Goal: Find specific page/section: Find specific page/section

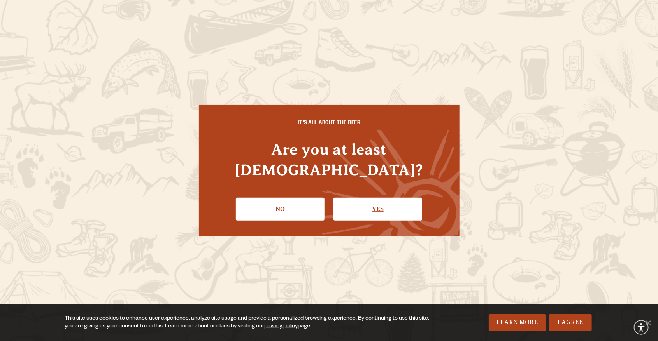
click at [364, 202] on link "Yes" at bounding box center [377, 209] width 89 height 23
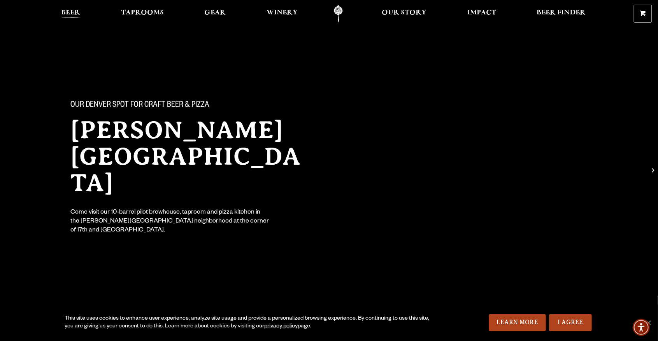
click at [62, 14] on span "Beer" at bounding box center [70, 13] width 19 height 6
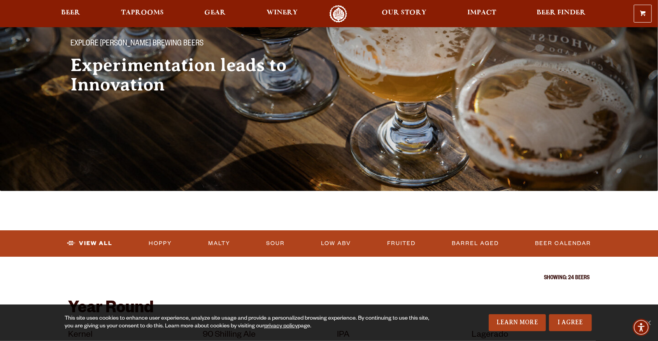
scroll to position [61, 0]
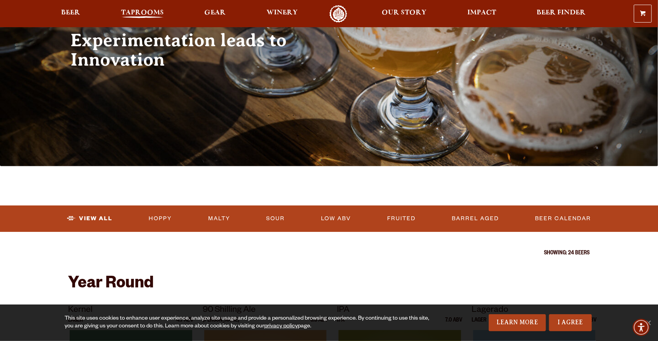
click at [134, 11] on span "Taprooms" at bounding box center [142, 13] width 43 height 6
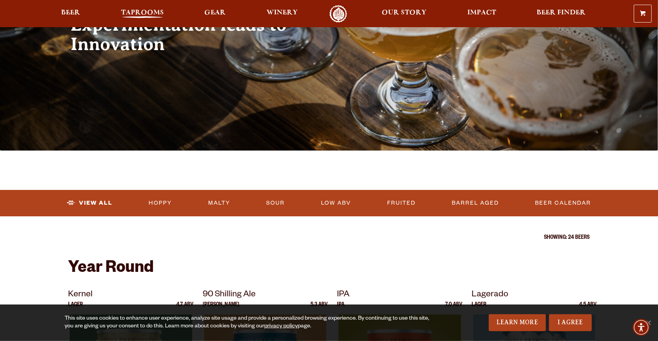
scroll to position [124, 0]
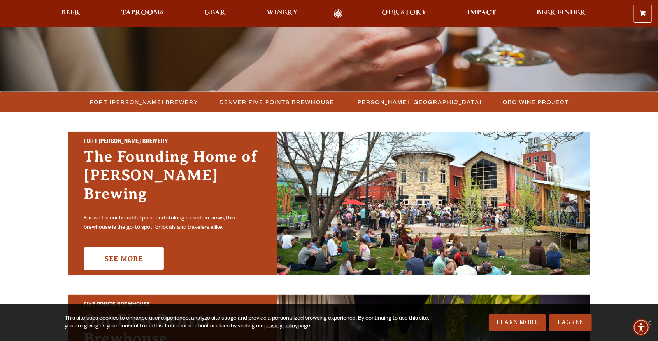
scroll to position [164, 0]
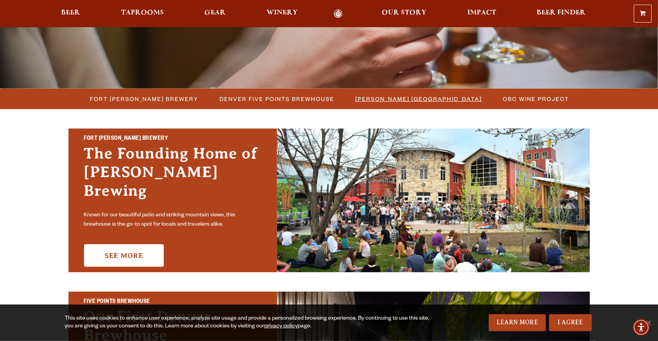
click at [391, 98] on span "[PERSON_NAME] [GEOGRAPHIC_DATA]" at bounding box center [418, 98] width 126 height 11
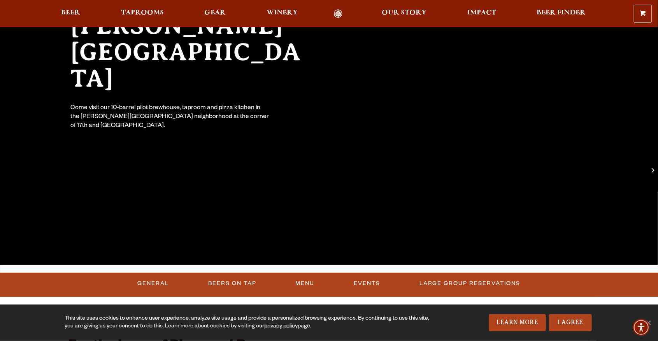
scroll to position [105, 0]
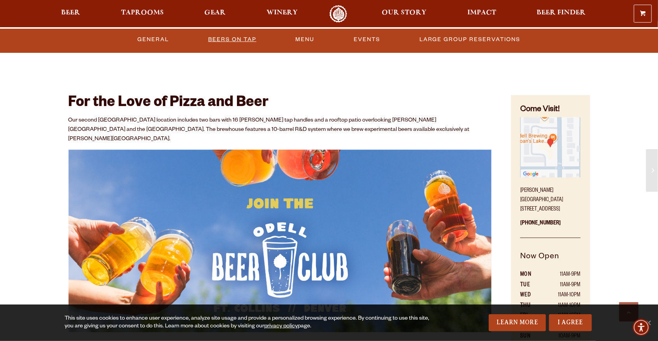
click at [235, 38] on link "Beers On Tap" at bounding box center [232, 40] width 54 height 18
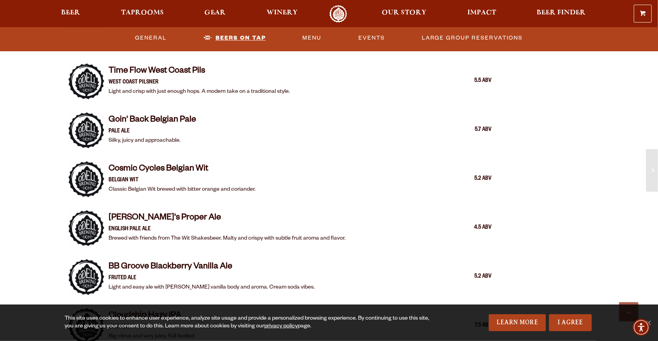
scroll to position [867, 0]
